Goal: Task Accomplishment & Management: Manage account settings

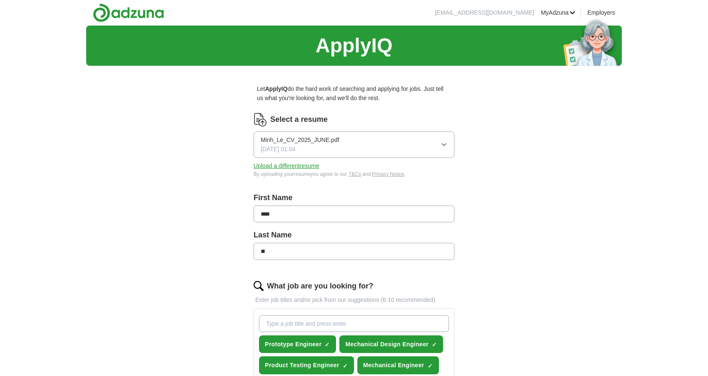
click at [412, 150] on button "Minh_Le_CV_2025_JUNE.pdf [DATE] 01:04" at bounding box center [354, 144] width 201 height 26
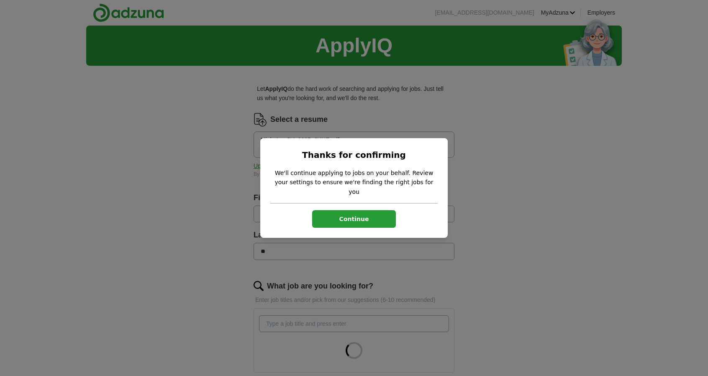
drag, startPoint x: 473, startPoint y: 160, endPoint x: 425, endPoint y: 161, distance: 48.1
click at [472, 159] on div "Thanks for confirming We'll continue applying to jobs on your behalf. Review yo…" at bounding box center [354, 188] width 708 height 376
click at [356, 210] on button "Continue" at bounding box center [354, 219] width 84 height 18
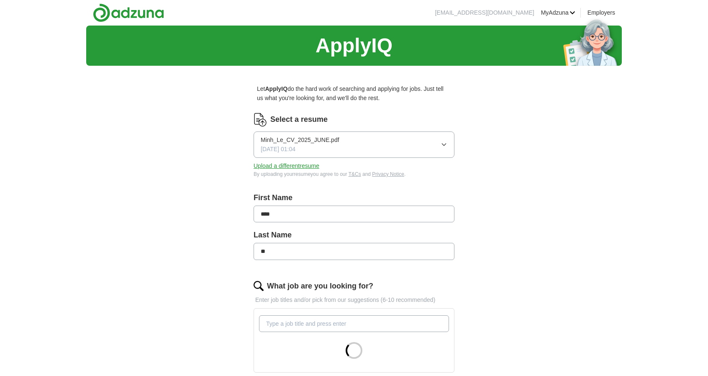
click at [295, 166] on button "Upload a different resume" at bounding box center [287, 165] width 66 height 9
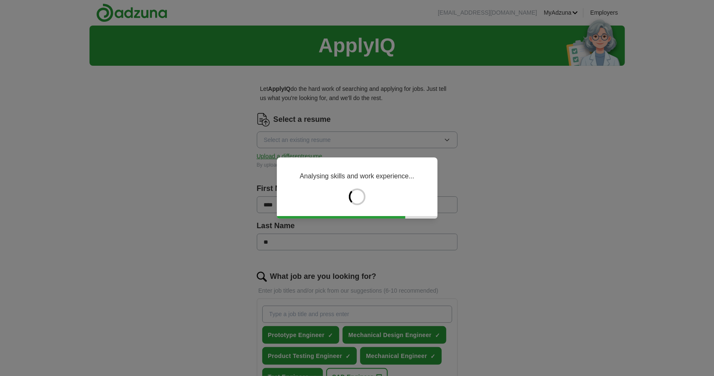
click at [501, 159] on div "Analysing skills and work experience..." at bounding box center [357, 188] width 714 height 376
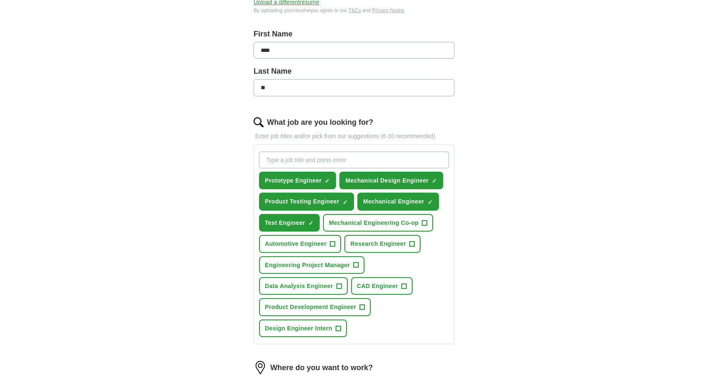
scroll to position [167, 0]
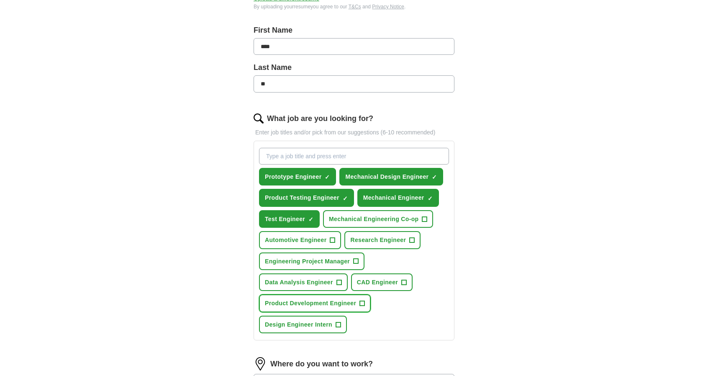
click at [366, 299] on button "Product Development Engineer +" at bounding box center [315, 303] width 112 height 18
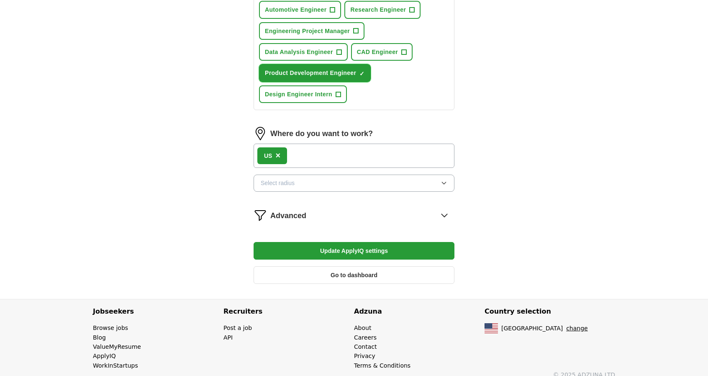
scroll to position [405, 0]
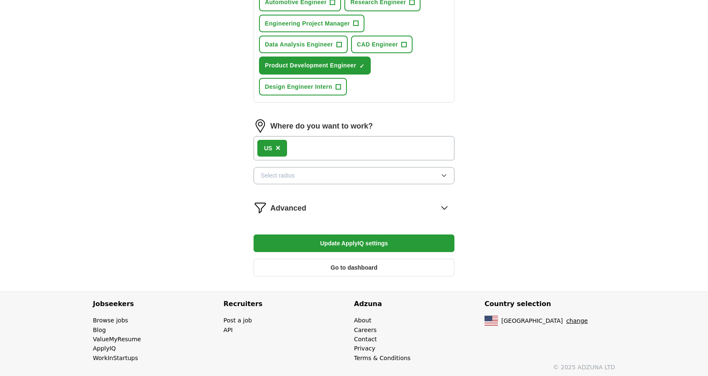
click at [407, 176] on button "Select radius" at bounding box center [354, 175] width 201 height 17
click at [376, 238] on button "Update ApplyIQ settings" at bounding box center [354, 243] width 201 height 18
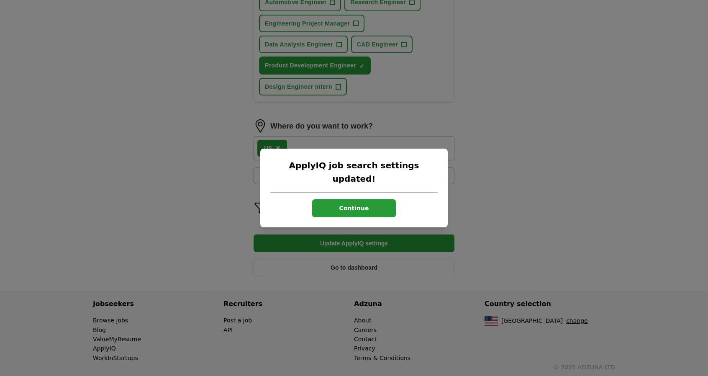
click at [376, 207] on button "Continue" at bounding box center [354, 208] width 84 height 18
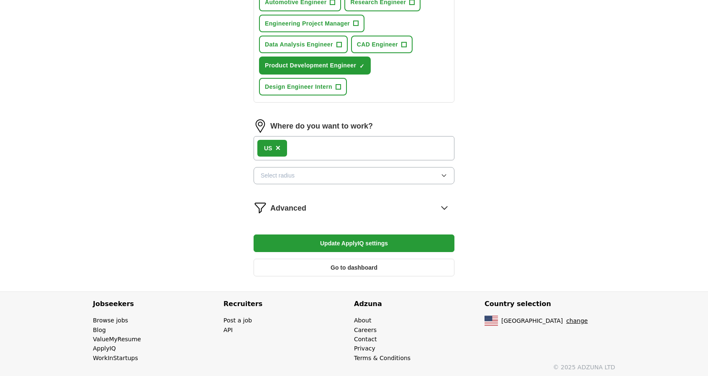
click at [444, 210] on icon at bounding box center [444, 207] width 13 height 13
